Goal: Find specific page/section: Find specific page/section

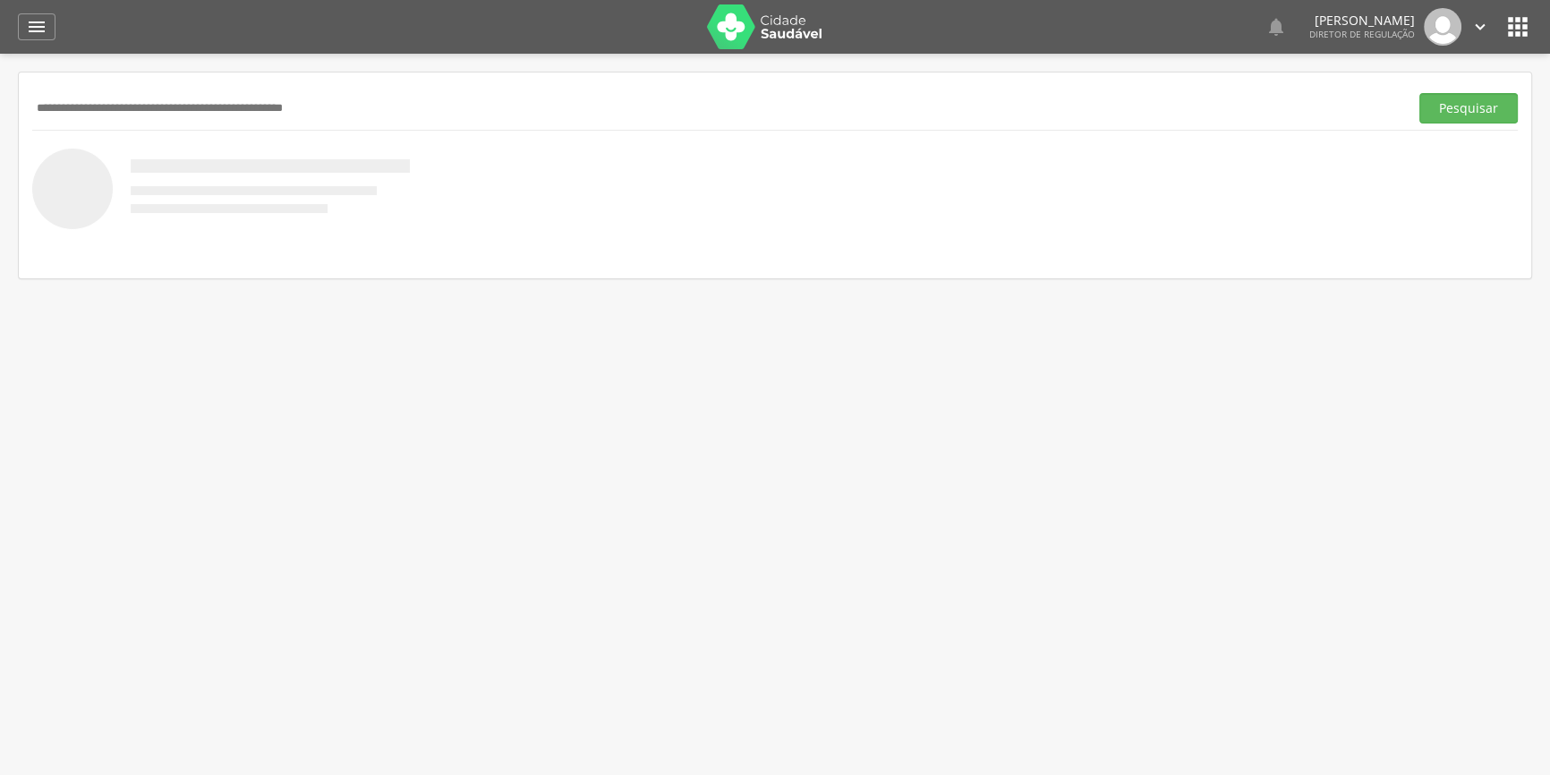
click at [763, 9] on img at bounding box center [765, 26] width 116 height 45
click at [1514, 24] on icon "" at bounding box center [1518, 27] width 29 height 29
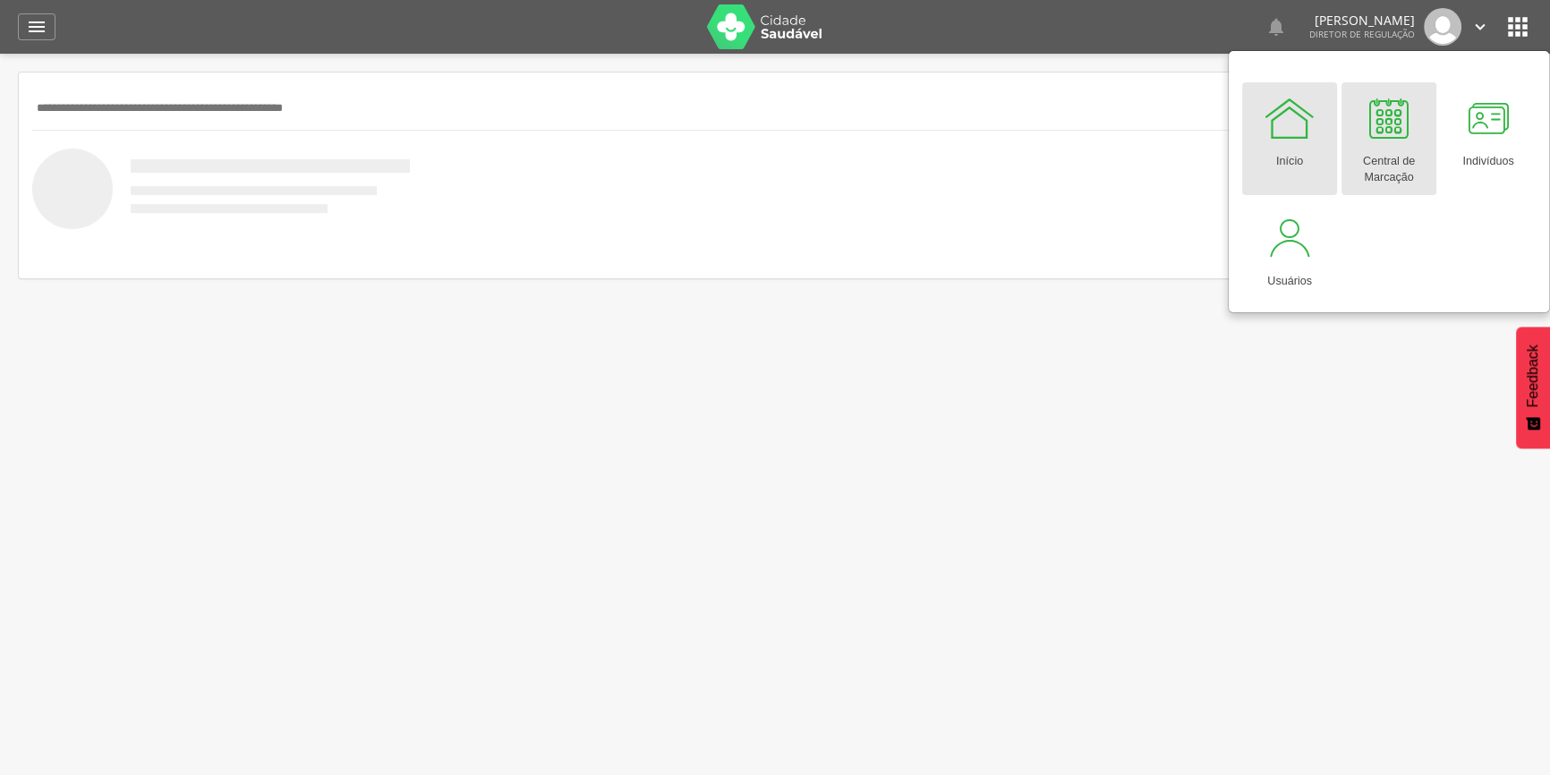
click at [1390, 149] on div "Central de Marcação" at bounding box center [1389, 165] width 77 height 41
